Goal: Task Accomplishment & Management: Manage account settings

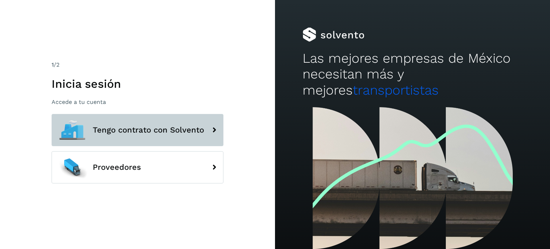
click at [175, 136] on button "Tengo contrato con Solvento" at bounding box center [138, 130] width 172 height 32
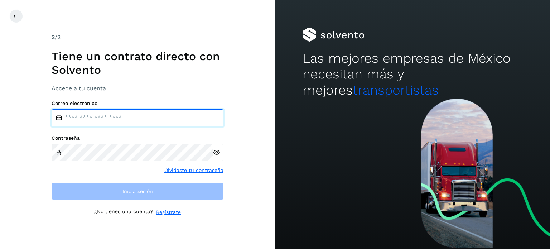
type input "**********"
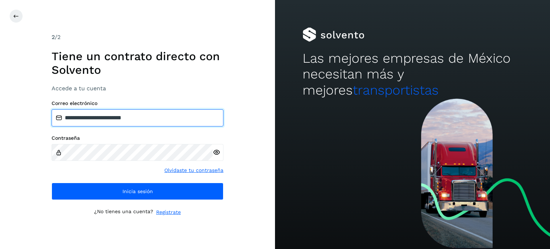
click at [152, 119] on input "**********" at bounding box center [138, 117] width 172 height 17
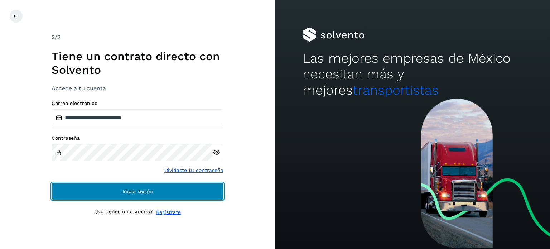
click at [167, 185] on button "Inicia sesión" at bounding box center [138, 191] width 172 height 17
